Goal: Information Seeking & Learning: Learn about a topic

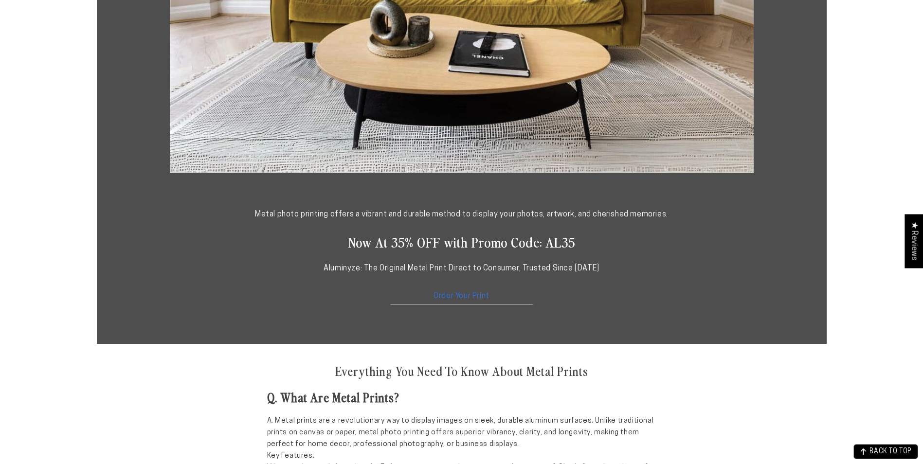
scroll to position [438, 0]
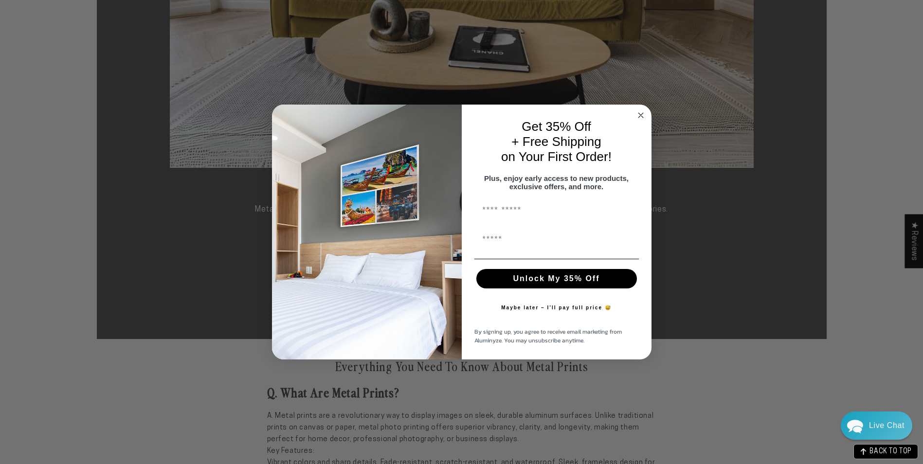
click at [642, 110] on circle "Close dialog" at bounding box center [640, 115] width 11 height 11
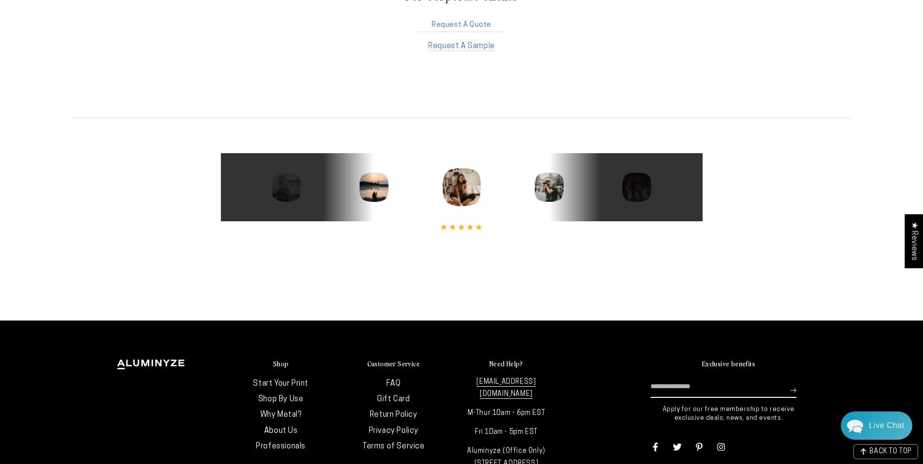
scroll to position [1947, 0]
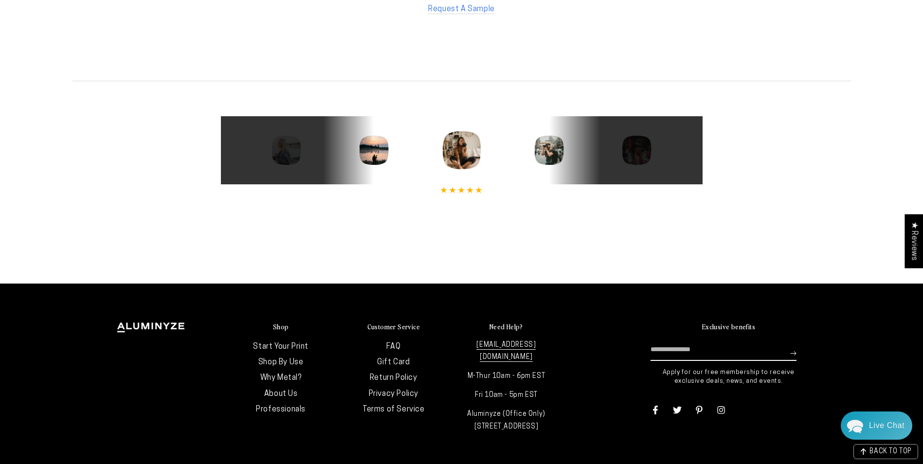
click at [396, 343] on link "FAQ" at bounding box center [394, 347] width 14 height 8
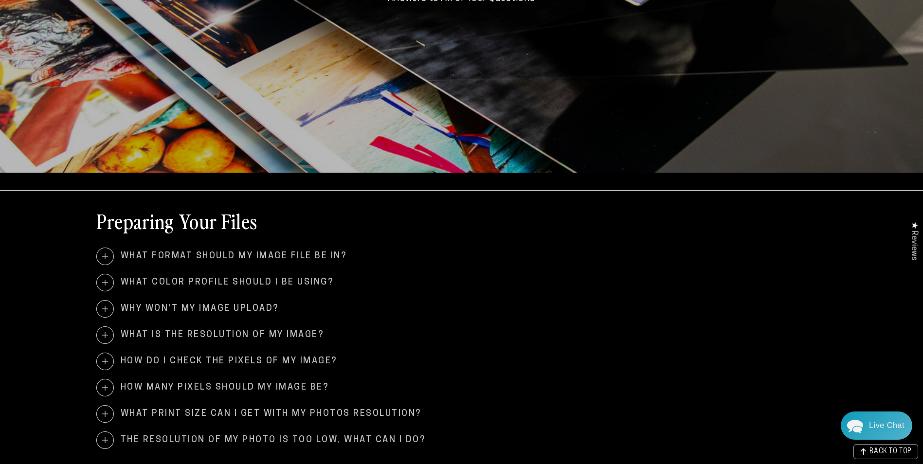
scroll to position [341, 0]
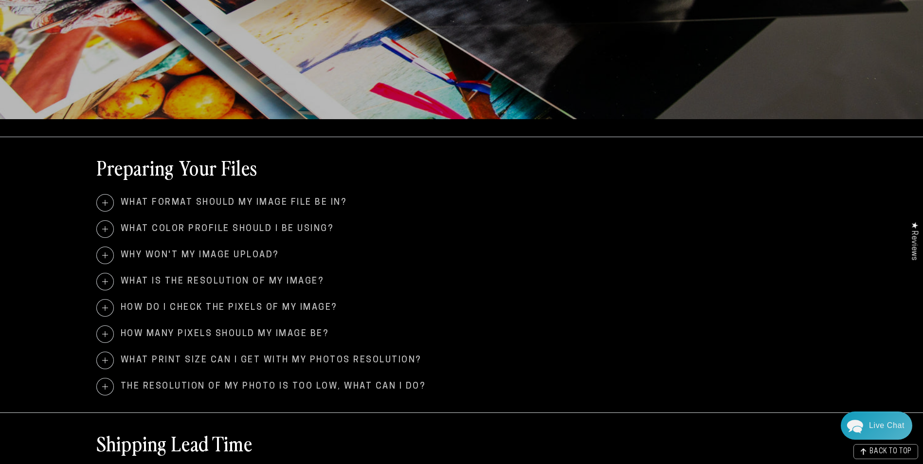
click at [104, 283] on span at bounding box center [105, 282] width 17 height 17
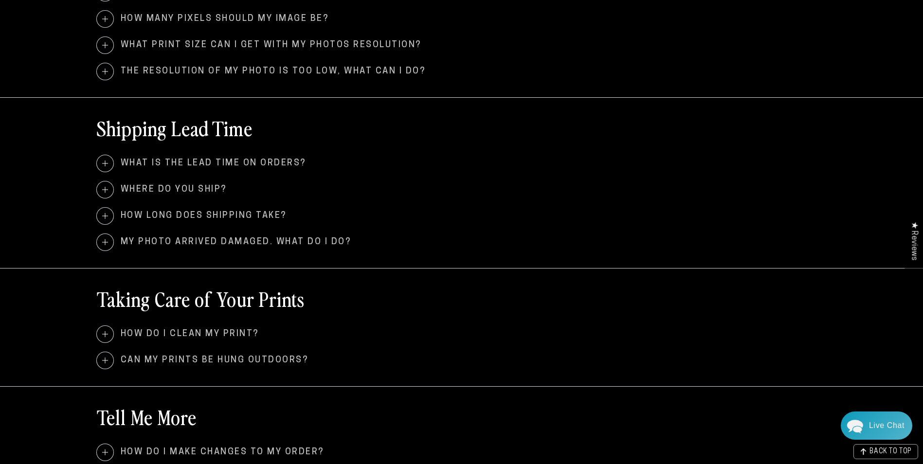
scroll to position [779, 0]
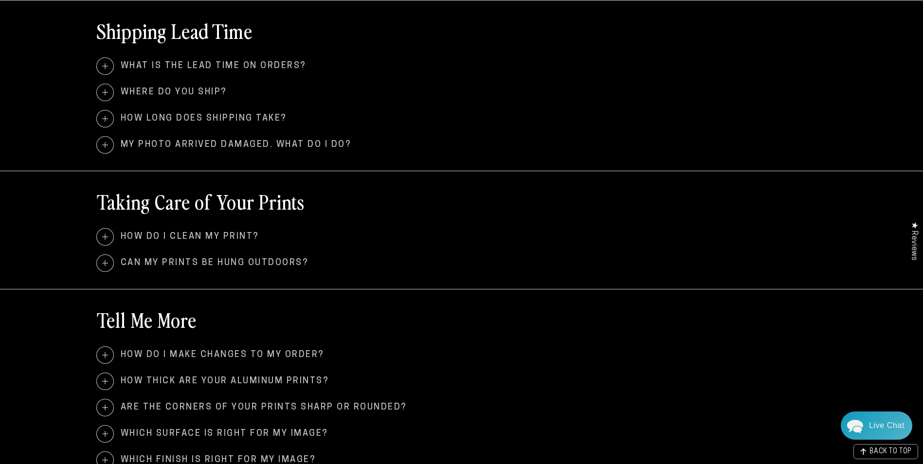
click at [104, 239] on span at bounding box center [105, 237] width 17 height 17
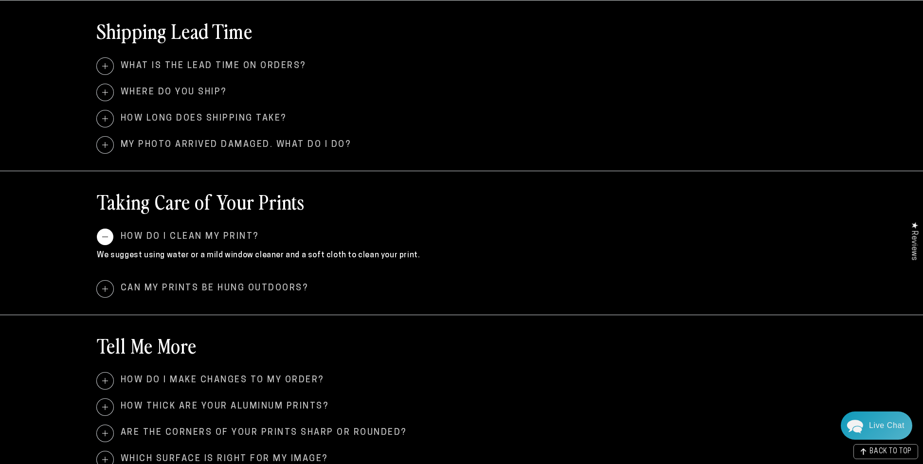
click at [102, 288] on span at bounding box center [105, 289] width 17 height 17
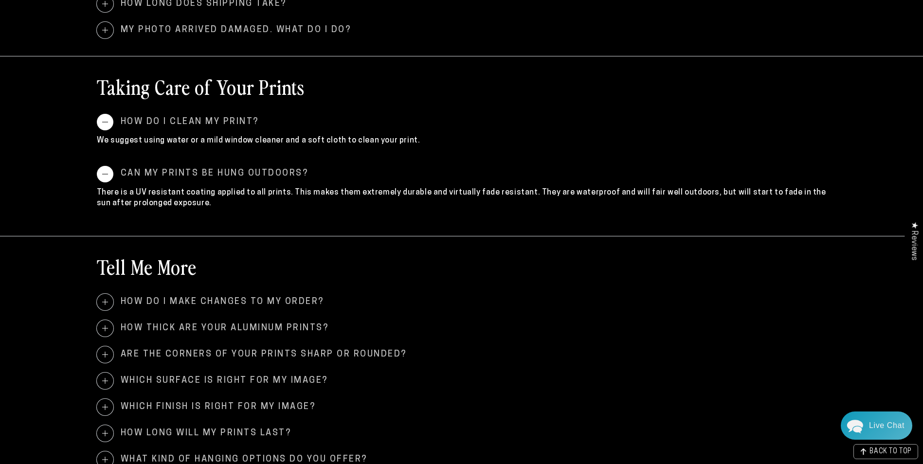
scroll to position [925, 0]
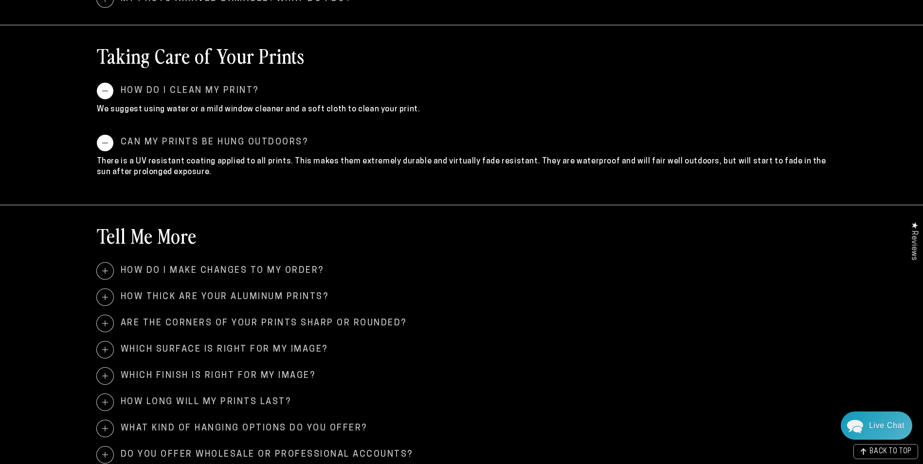
click at [106, 296] on span at bounding box center [105, 297] width 17 height 17
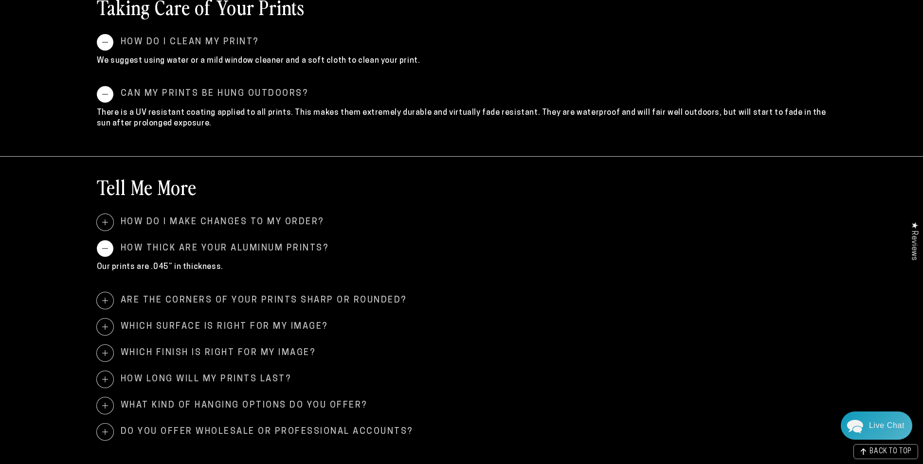
scroll to position [1022, 0]
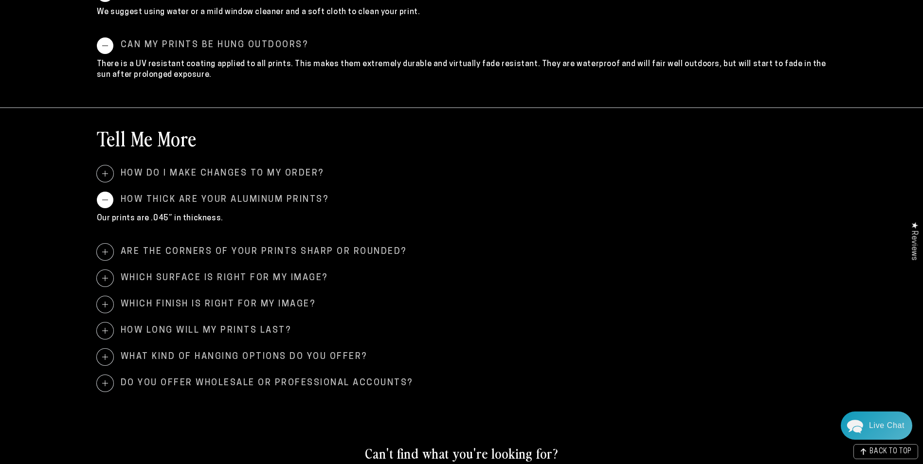
click at [104, 286] on span at bounding box center [105, 278] width 17 height 17
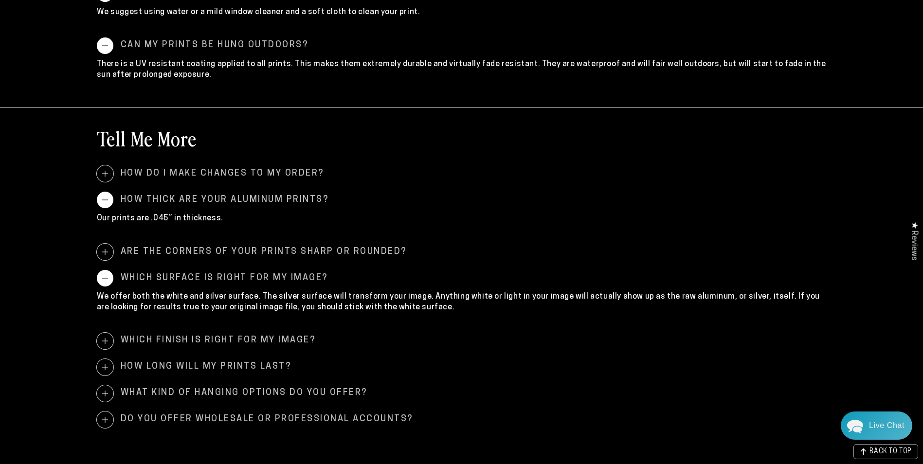
click at [106, 343] on span at bounding box center [105, 341] width 17 height 17
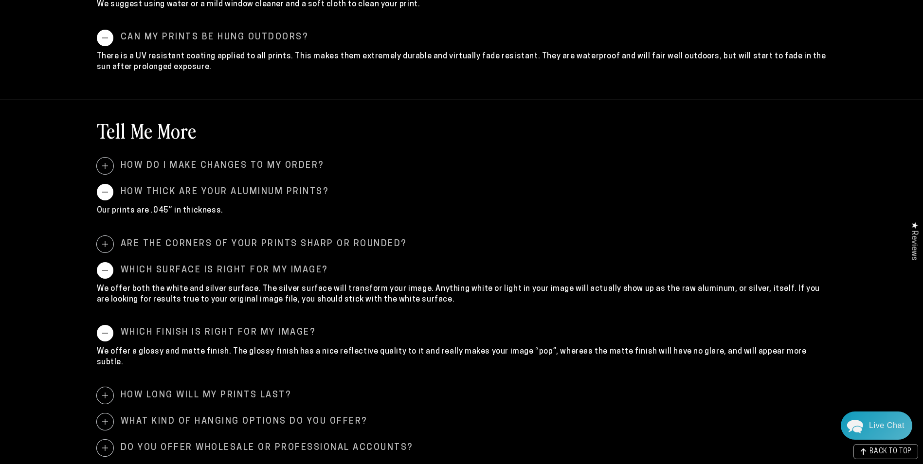
scroll to position [974, 0]
